Goal: Navigation & Orientation: Find specific page/section

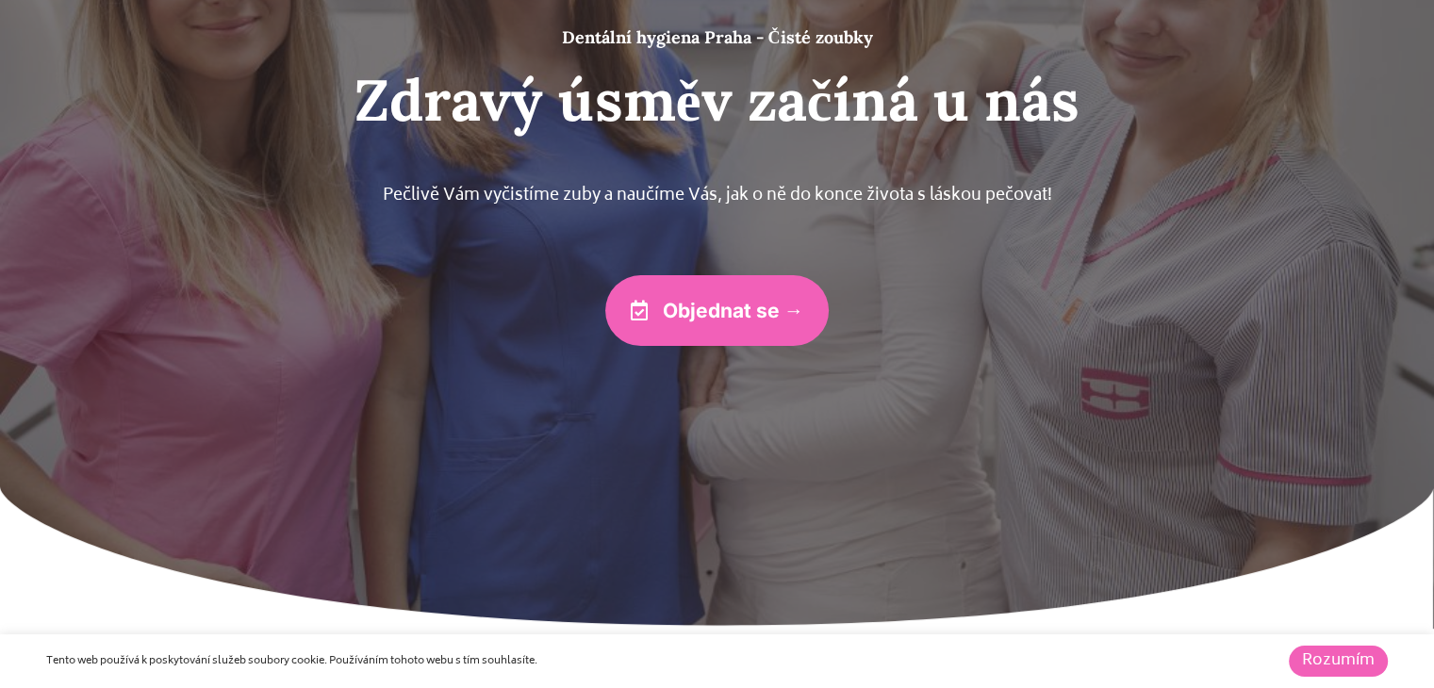
scroll to position [377, 0]
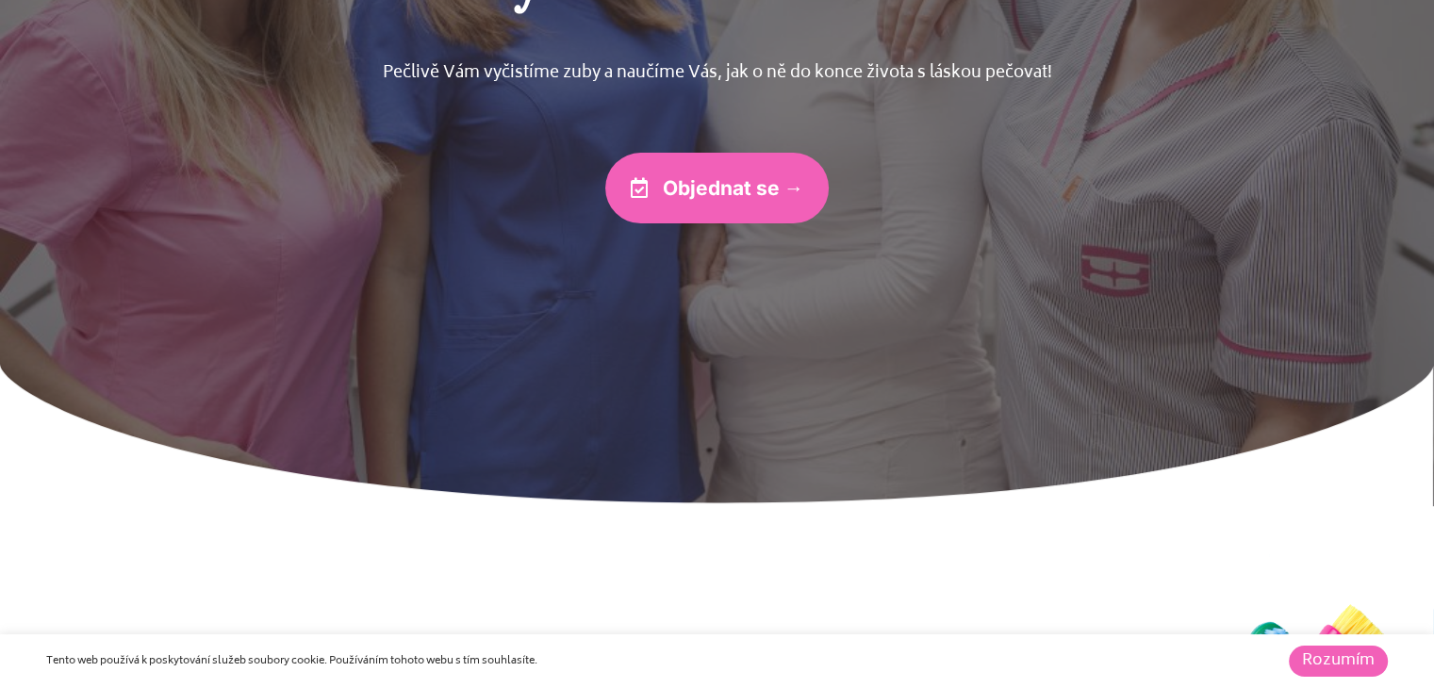
click at [1305, 646] on link "Rozumím" at bounding box center [1338, 661] width 99 height 31
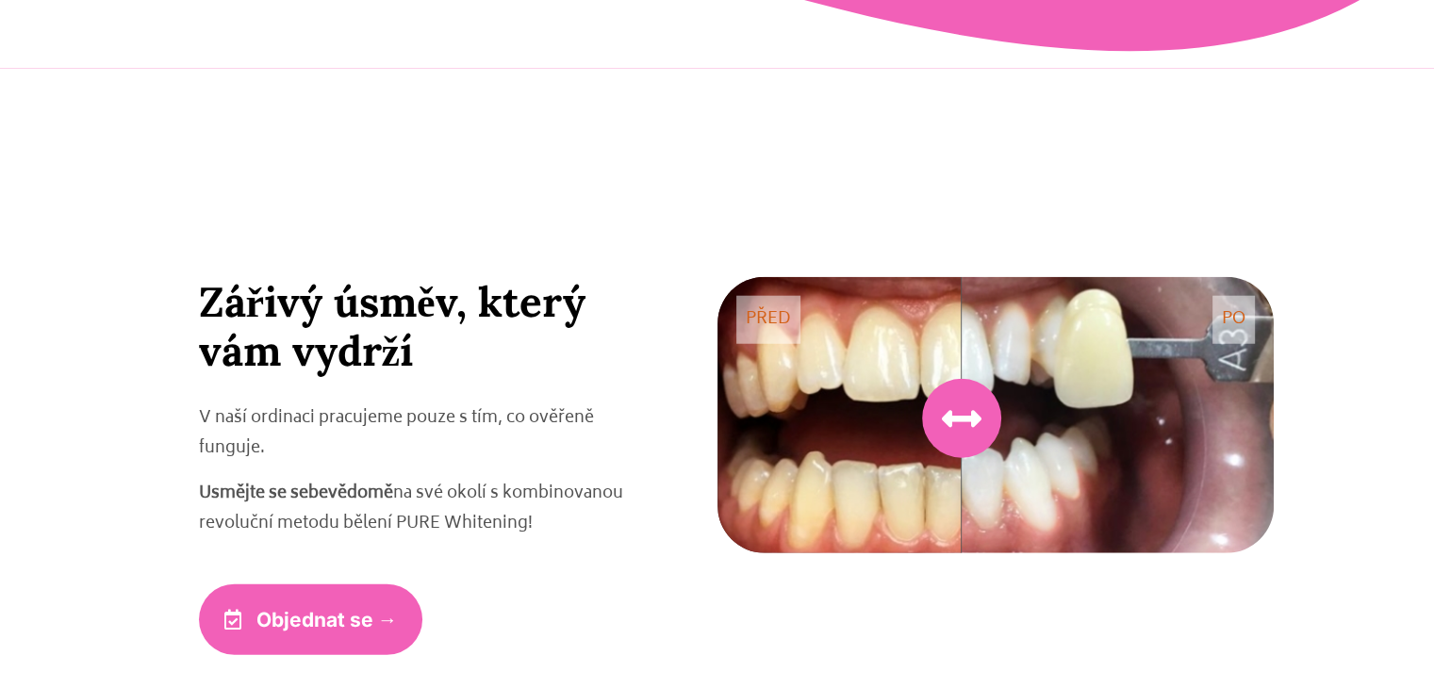
scroll to position [4810, 0]
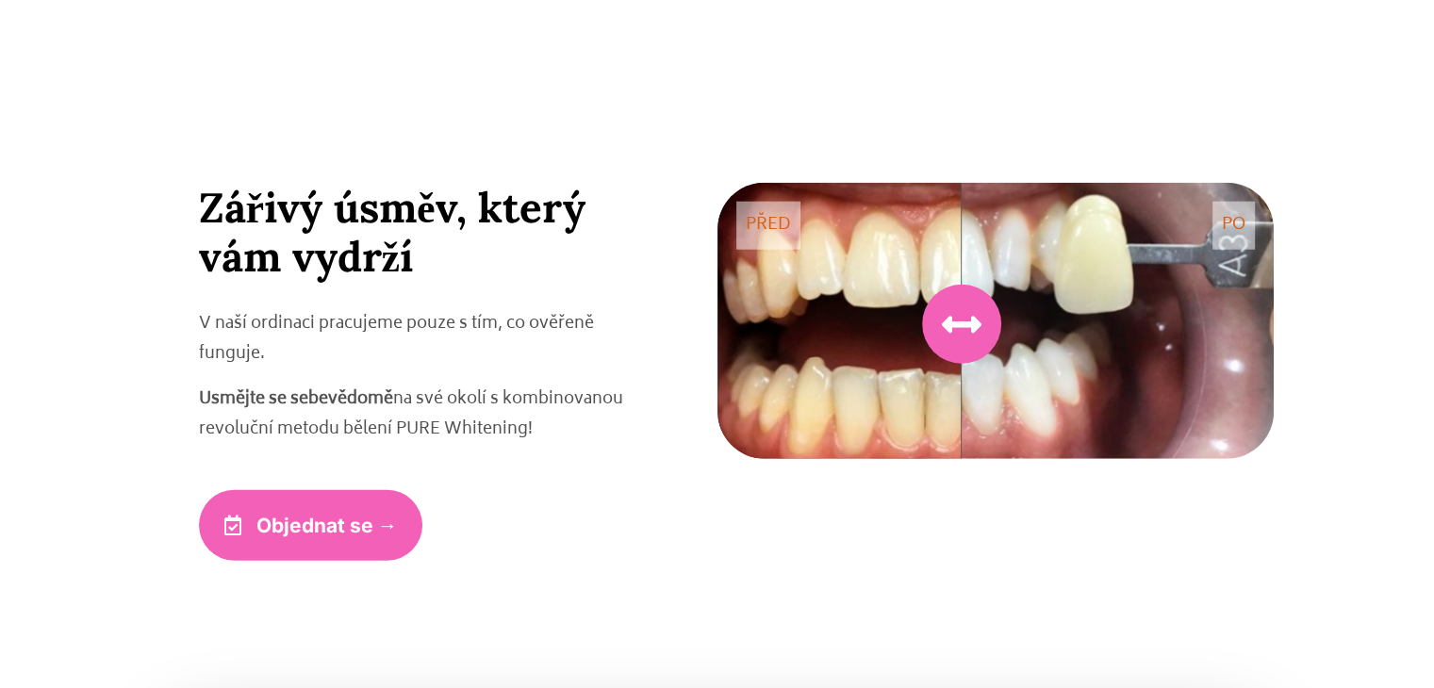
click at [960, 323] on icon at bounding box center [962, 325] width 40 height 40
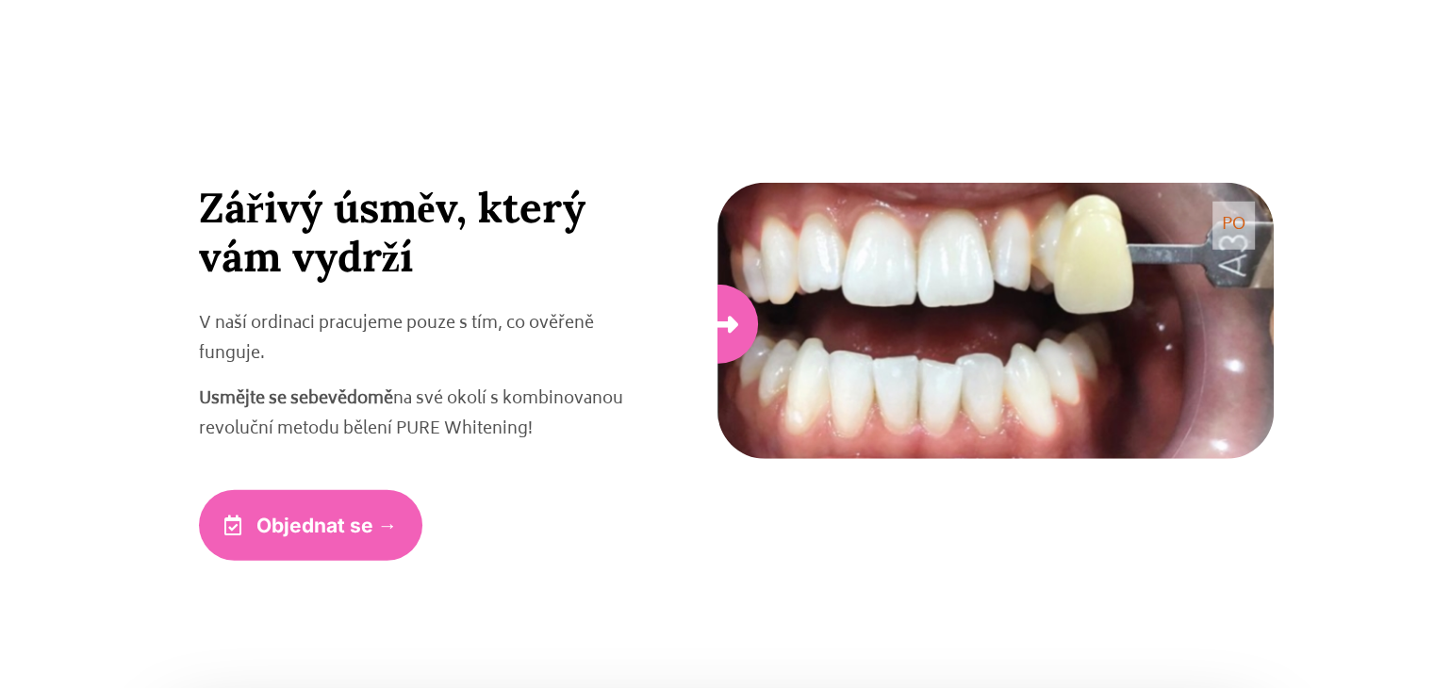
drag, startPoint x: 960, startPoint y: 323, endPoint x: 702, endPoint y: 433, distance: 280.6
click at [702, 433] on div "Zářivý úsměv, který vám vydrží V naší ordinaci pracujeme pouze s tím, co ověřen…" at bounding box center [717, 372] width 1113 height 378
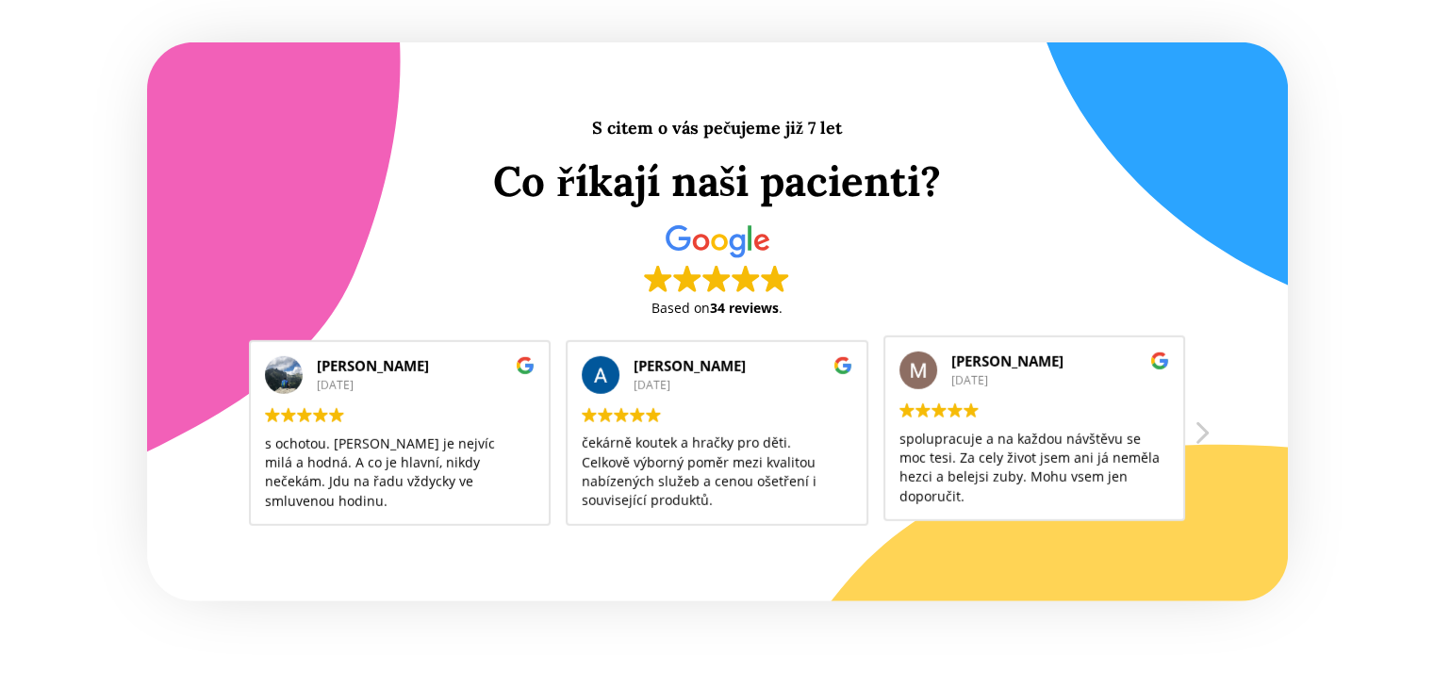
scroll to position [5658, 0]
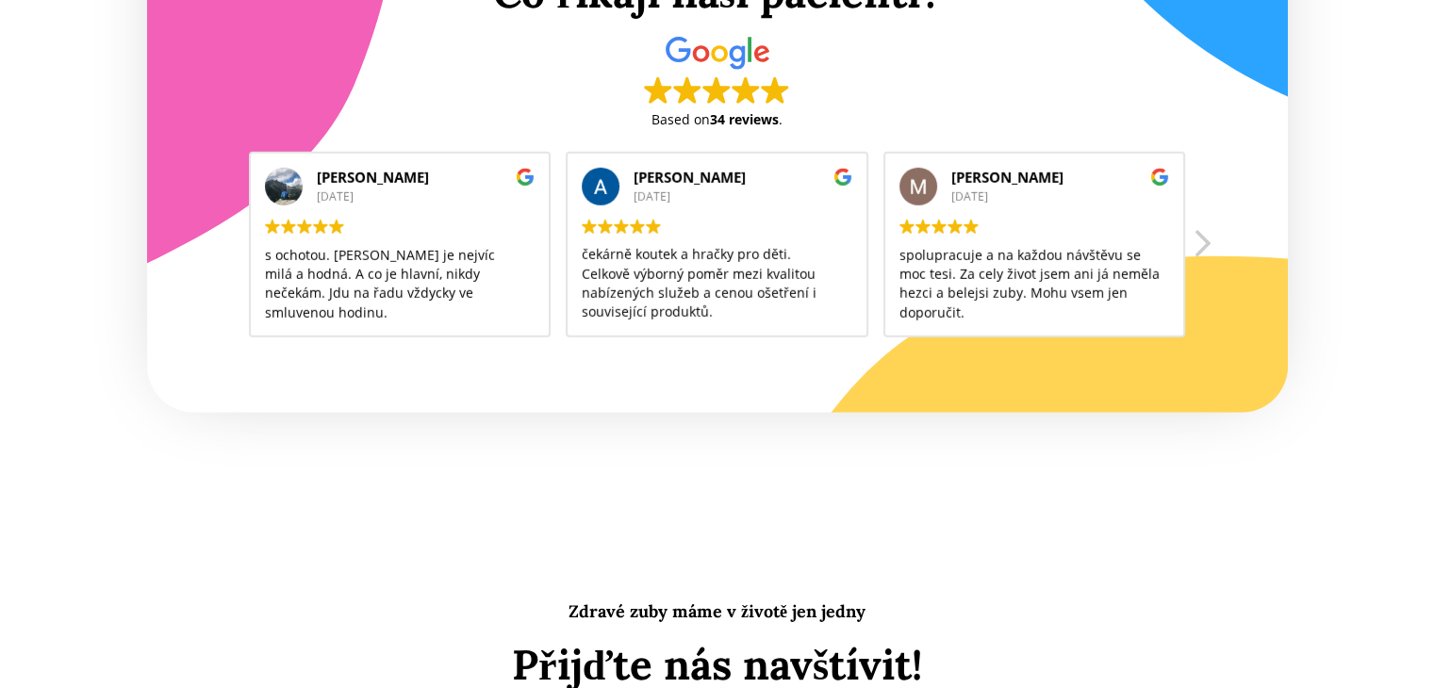
click at [1203, 246] on div at bounding box center [1201, 249] width 23 height 45
click at [1202, 246] on div at bounding box center [1201, 249] width 23 height 45
click at [1201, 246] on div at bounding box center [1201, 249] width 23 height 45
click at [1200, 249] on div at bounding box center [1201, 249] width 23 height 45
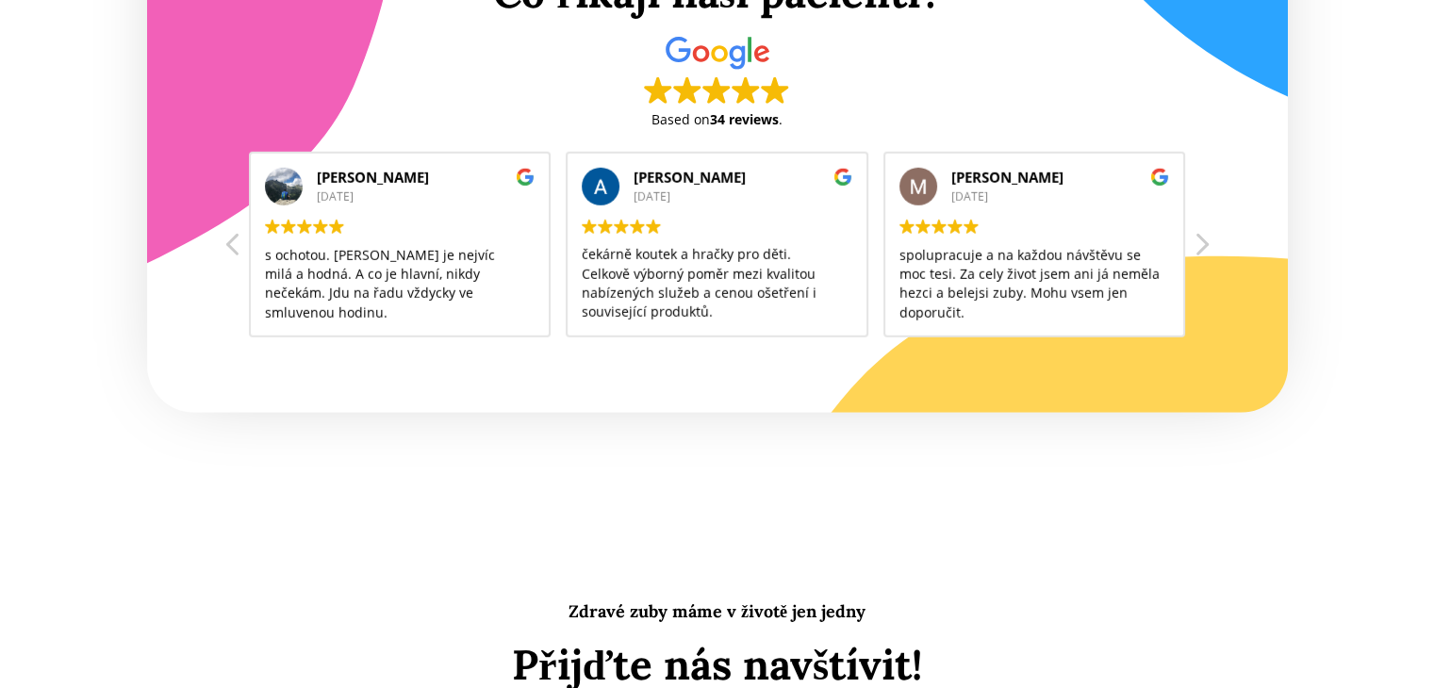
scroll to position [268, 0]
click at [1198, 250] on div at bounding box center [1201, 249] width 23 height 45
click at [1198, 240] on div at bounding box center [1201, 249] width 23 height 45
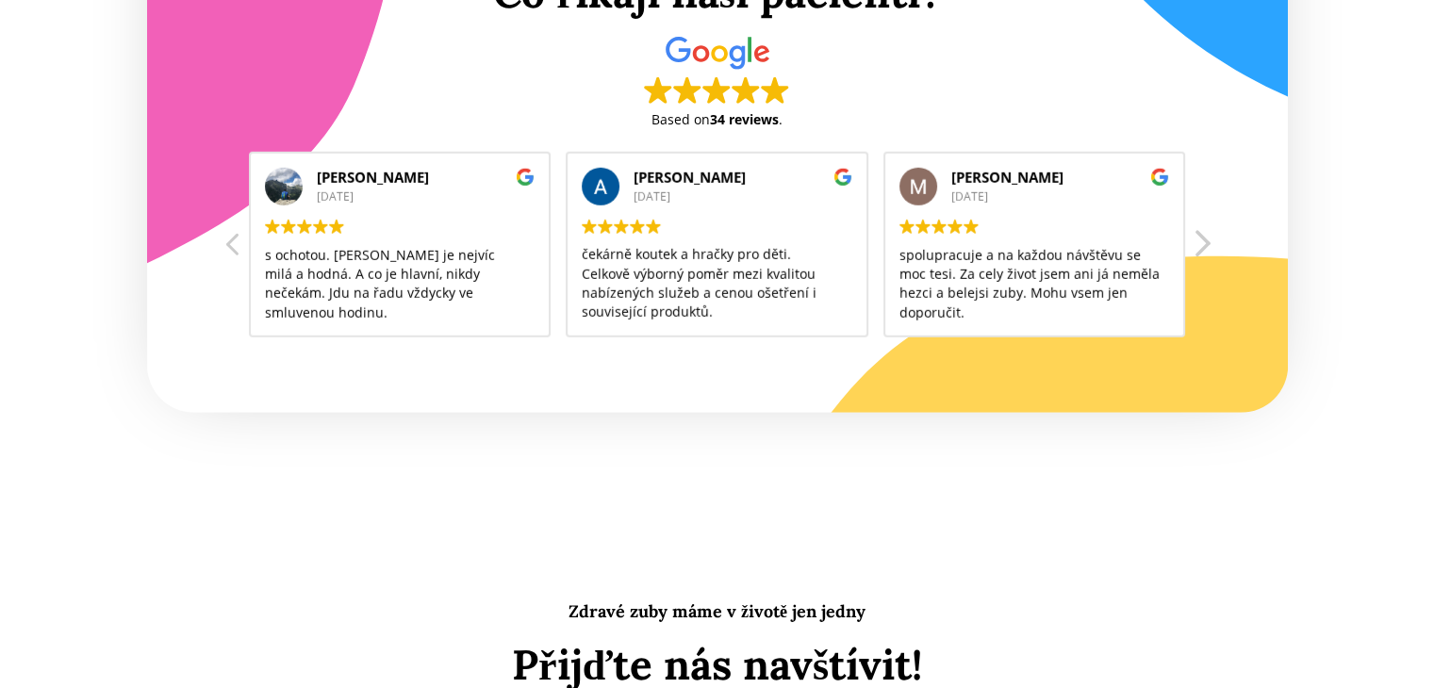
click at [1197, 249] on div at bounding box center [1201, 249] width 23 height 45
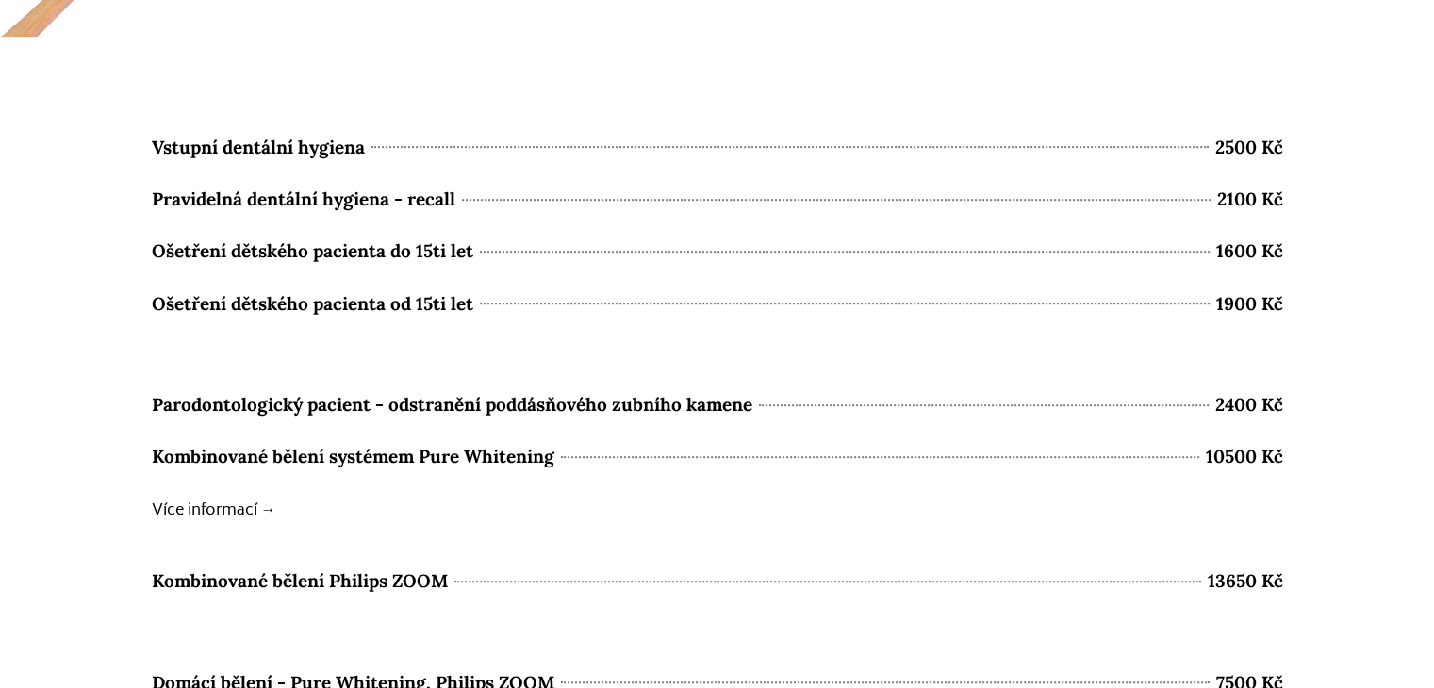
scroll to position [8299, 0]
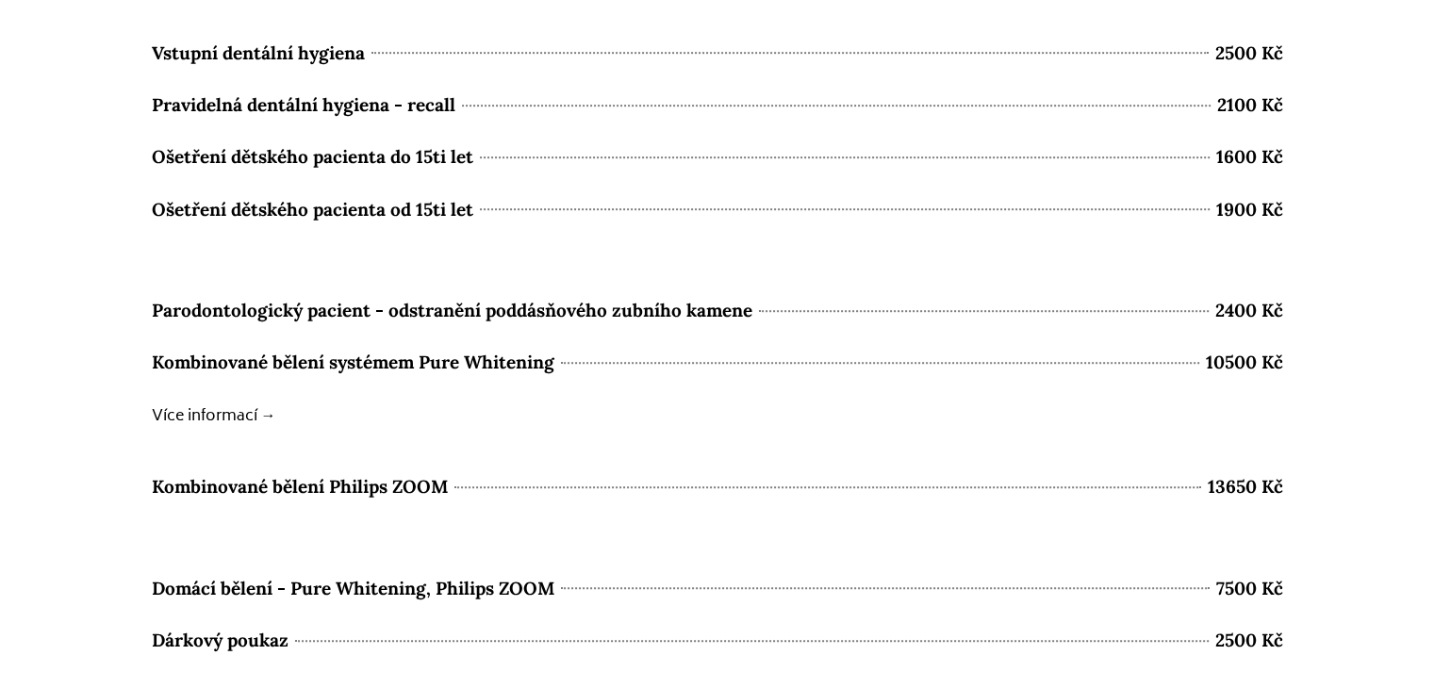
click at [697, 309] on span "Parodontologický pacient - odstranění poddásňového zubního kamene" at bounding box center [452, 310] width 601 height 33
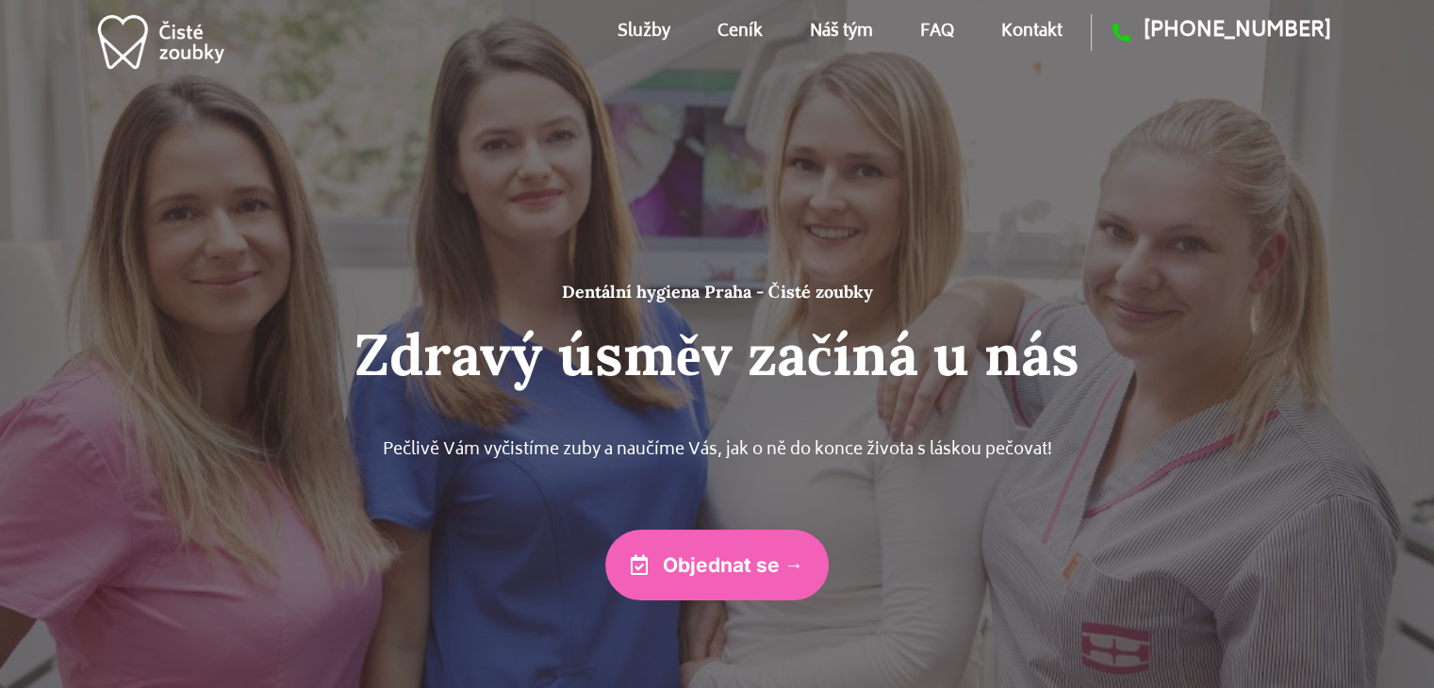
click at [837, 33] on link "Náš tým" at bounding box center [841, 32] width 63 height 85
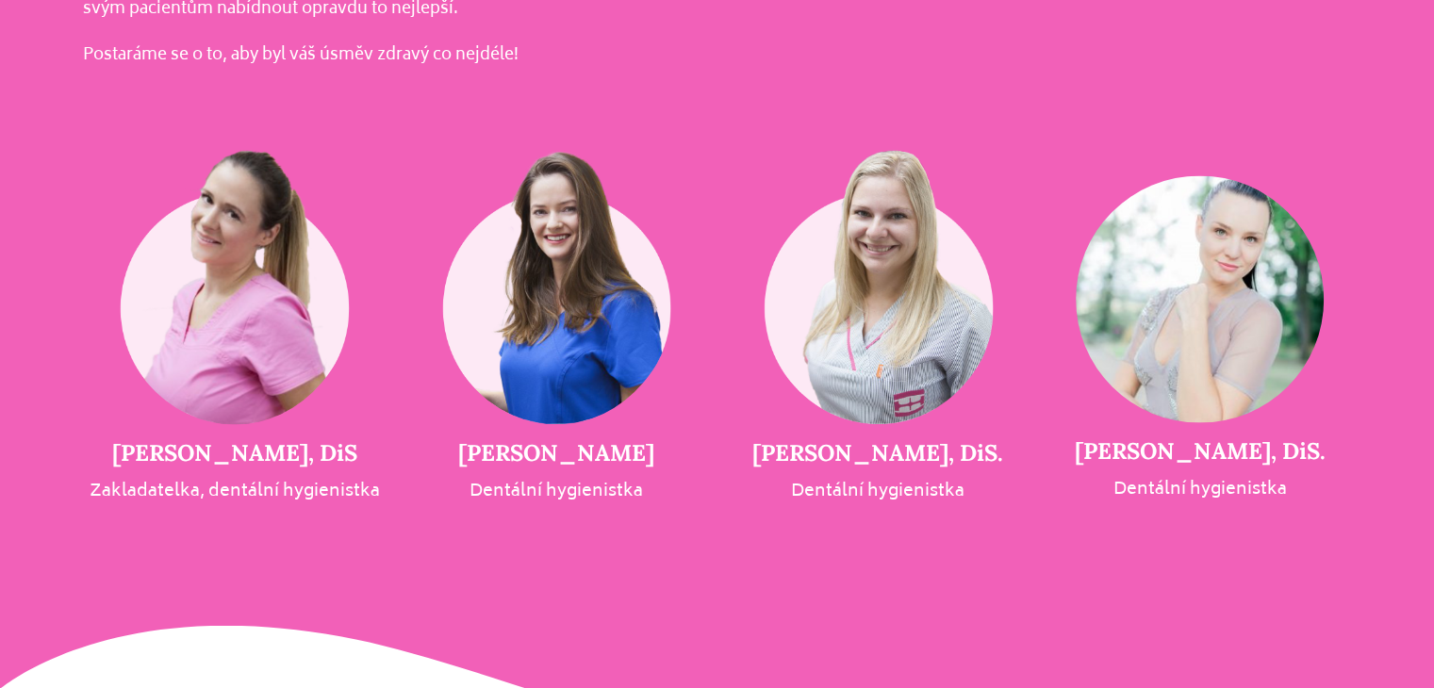
scroll to position [4055, 0]
